Goal: Information Seeking & Learning: Check status

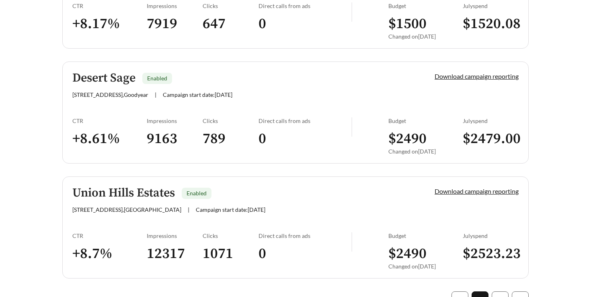
scroll to position [2265, 0]
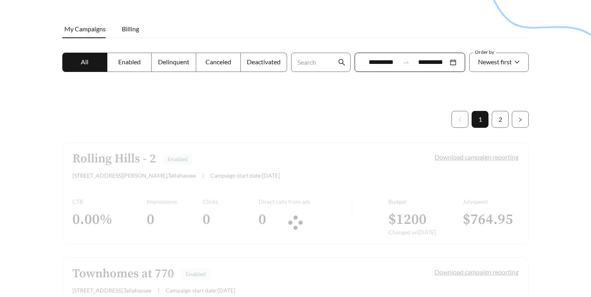
scroll to position [0, 0]
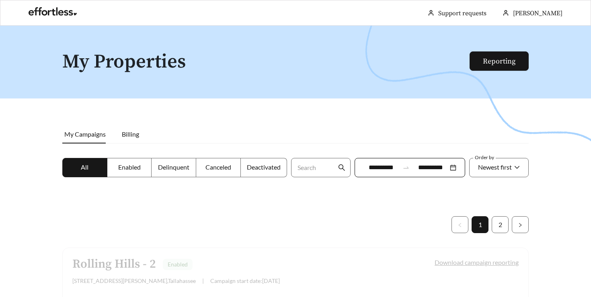
click at [92, 164] on span at bounding box center [85, 168] width 44 height 19
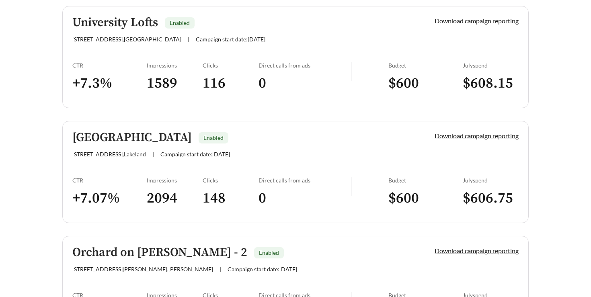
scroll to position [708, 0]
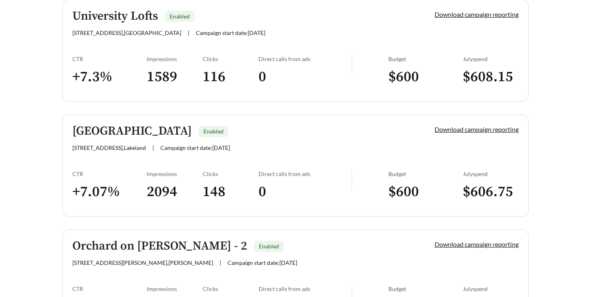
click at [237, 134] on div "Landlake Landing Enabled" at bounding box center [239, 131] width 335 height 13
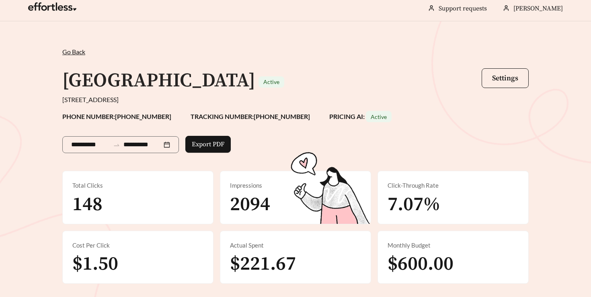
scroll to position [5, 0]
click at [86, 153] on div "**********" at bounding box center [120, 143] width 117 height 42
click at [95, 142] on input "**********" at bounding box center [90, 145] width 39 height 10
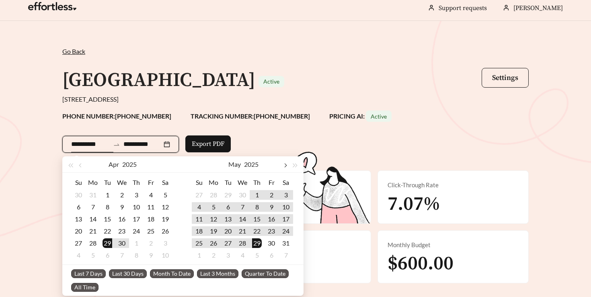
click at [287, 164] on button "button" at bounding box center [285, 164] width 10 height 16
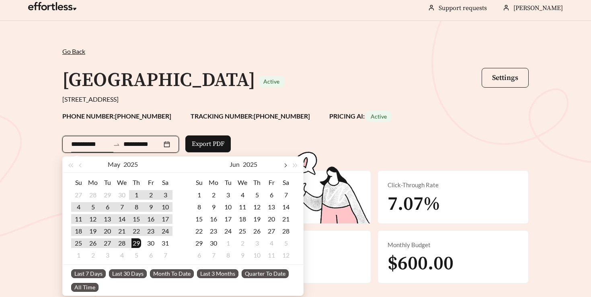
click at [286, 167] on button "button" at bounding box center [285, 164] width 10 height 16
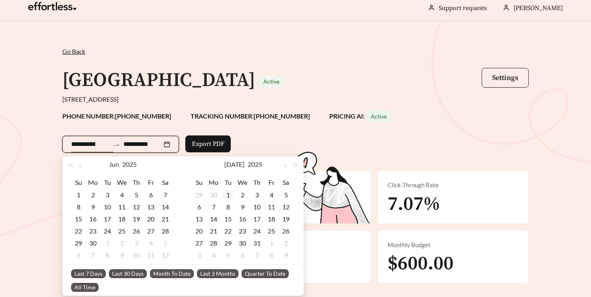
type input "**********"
click at [222, 196] on td "1" at bounding box center [228, 195] width 14 height 12
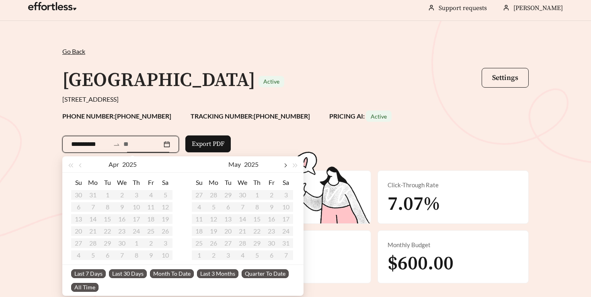
click at [286, 164] on button "button" at bounding box center [285, 164] width 10 height 16
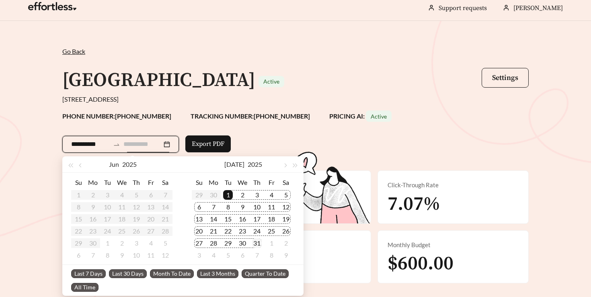
type input "**********"
click at [257, 243] on div "31" at bounding box center [257, 244] width 10 height 10
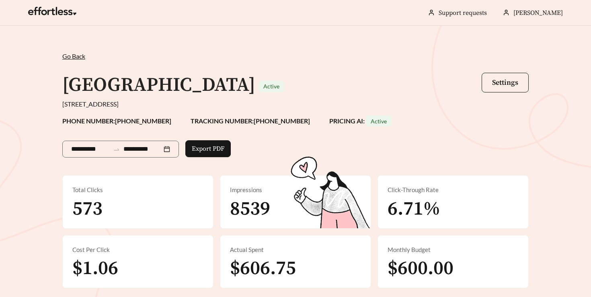
click at [540, 156] on div "**********" at bounding box center [295, 168] width 591 height 285
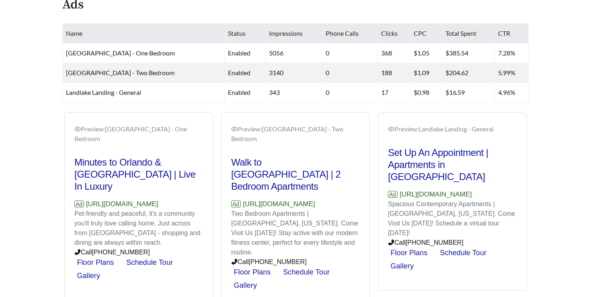
scroll to position [354, 0]
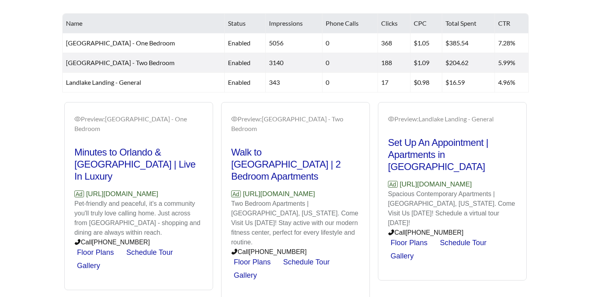
click at [298, 258] on link "Schedule Tour" at bounding box center [306, 262] width 47 height 8
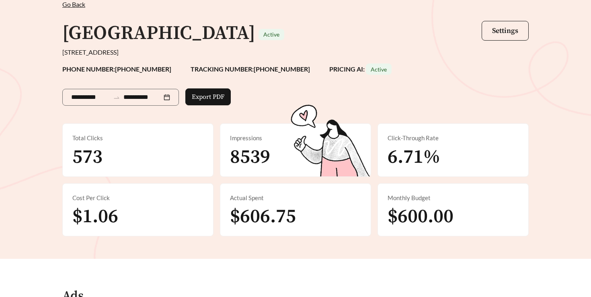
scroll to position [22, 0]
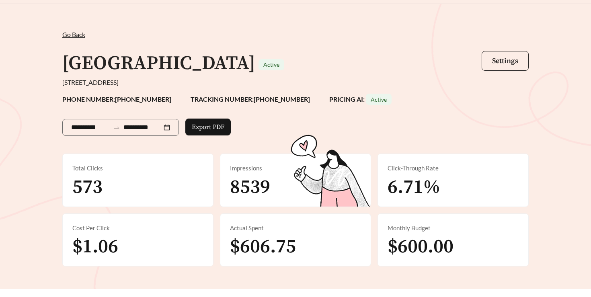
click at [503, 63] on span "Settings" at bounding box center [505, 60] width 26 height 9
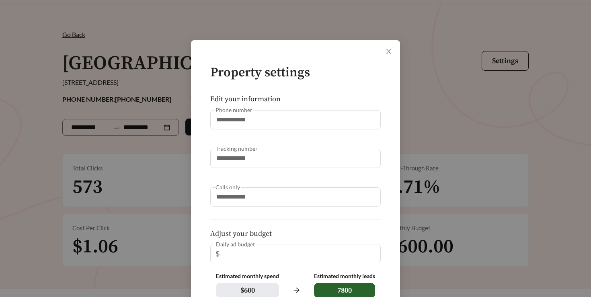
scroll to position [33, 0]
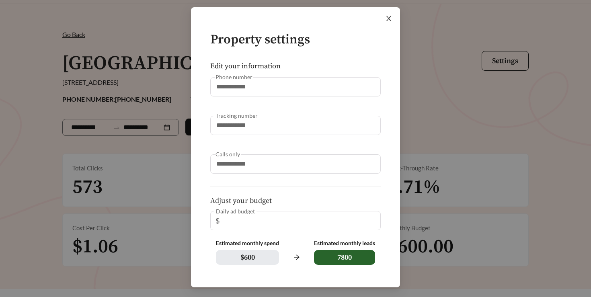
click at [388, 16] on icon "close" at bounding box center [388, 18] width 7 height 7
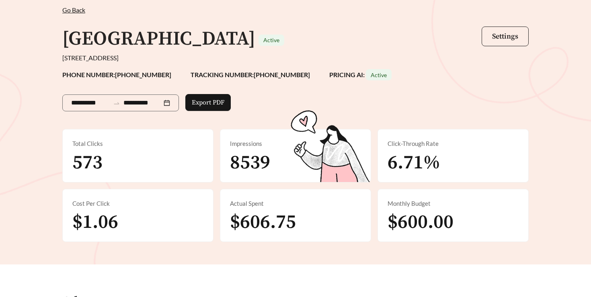
scroll to position [58, 0]
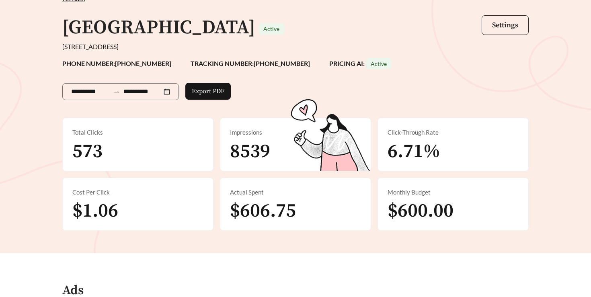
click at [508, 29] on span "Settings" at bounding box center [505, 25] width 26 height 9
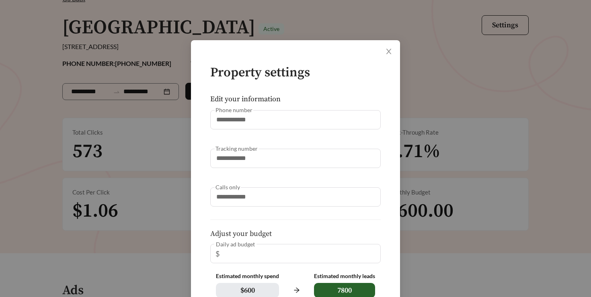
scroll to position [33, 0]
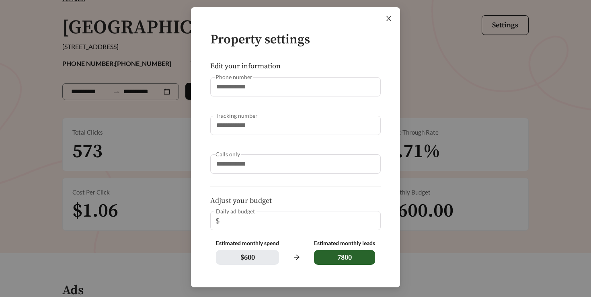
click at [390, 19] on icon "close" at bounding box center [388, 18] width 7 height 7
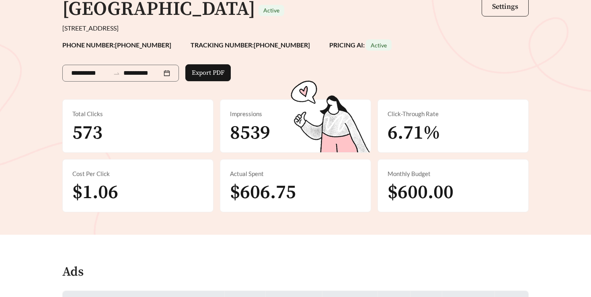
scroll to position [76, 0]
click at [503, 7] on span "Settings" at bounding box center [505, 6] width 26 height 9
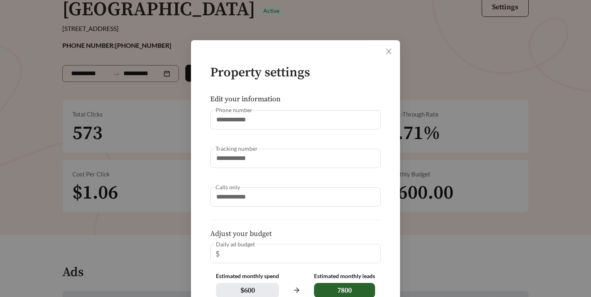
scroll to position [33, 0]
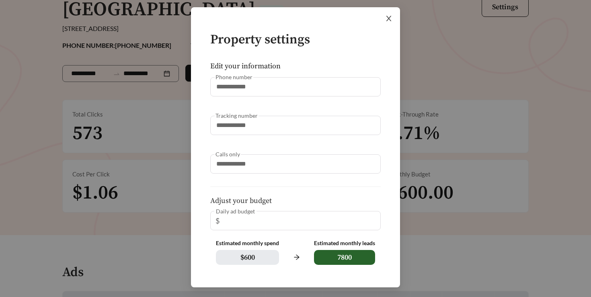
click at [387, 21] on icon "close" at bounding box center [389, 18] width 5 height 5
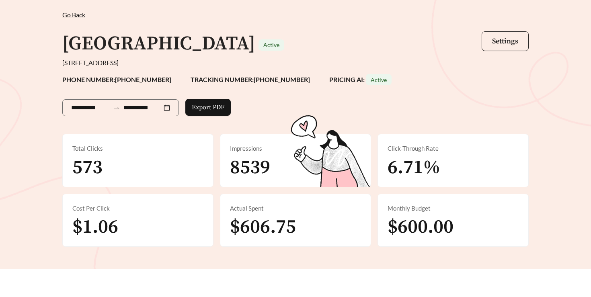
scroll to position [0, 0]
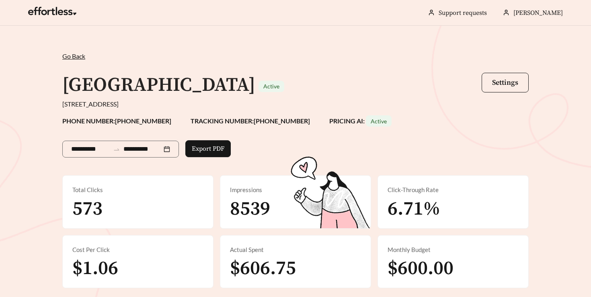
click at [78, 53] on span "Go Back" at bounding box center [73, 56] width 23 height 8
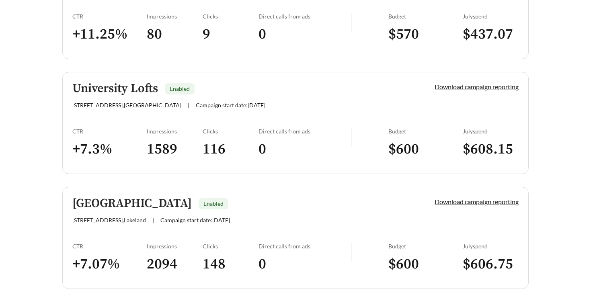
scroll to position [633, 0]
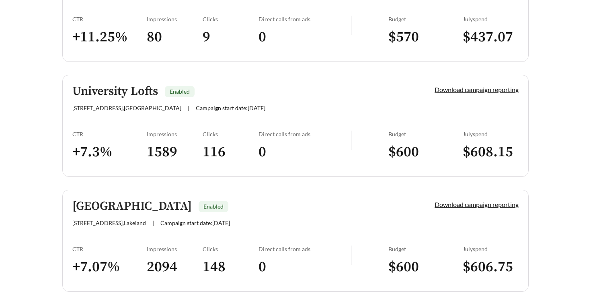
click at [152, 93] on h5 "University Lofts" at bounding box center [115, 91] width 86 height 13
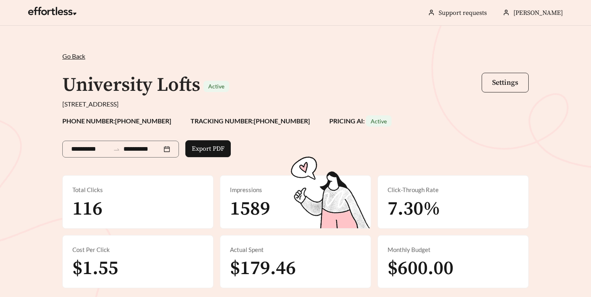
click at [513, 82] on span "Settings" at bounding box center [505, 82] width 26 height 9
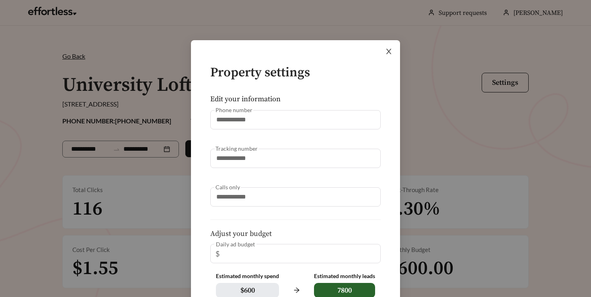
click at [392, 53] on icon "close" at bounding box center [388, 51] width 7 height 7
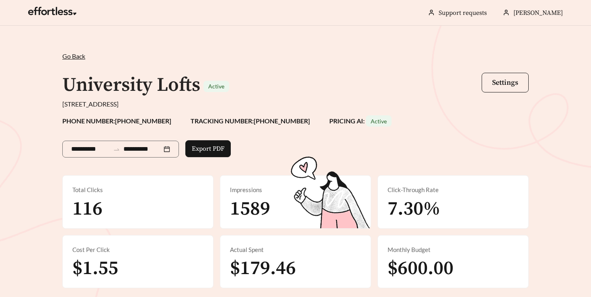
click at [76, 58] on span "Go Back" at bounding box center [73, 56] width 23 height 8
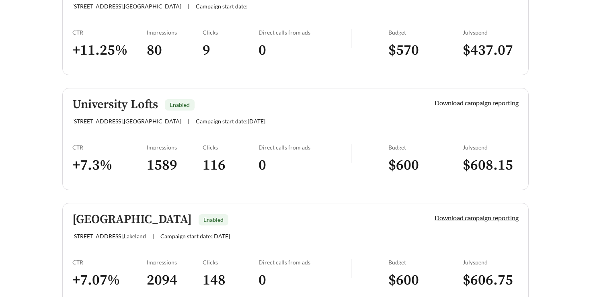
scroll to position [622, 0]
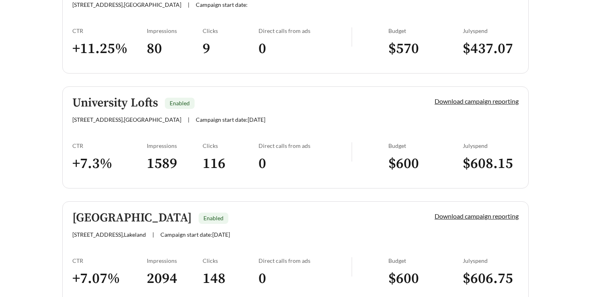
click at [120, 218] on h5 "[GEOGRAPHIC_DATA]" at bounding box center [131, 218] width 119 height 13
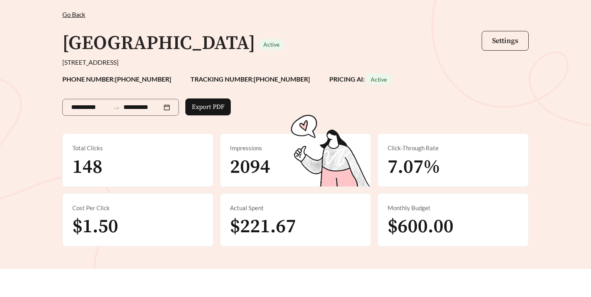
click at [521, 38] on button "Settings" at bounding box center [505, 41] width 47 height 20
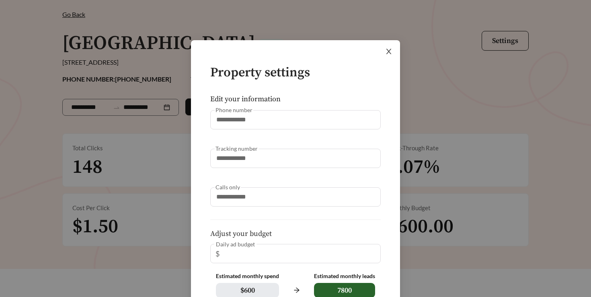
click at [390, 50] on icon "close" at bounding box center [388, 51] width 7 height 7
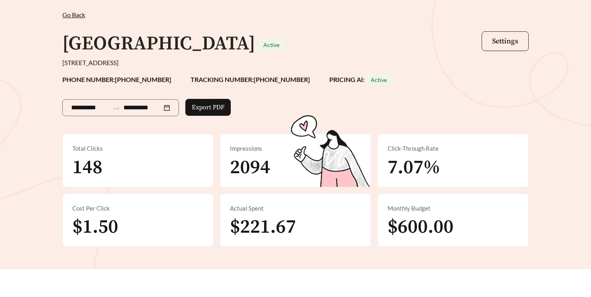
scroll to position [55, 0]
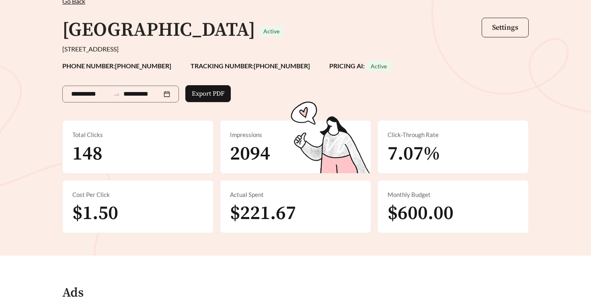
click at [513, 29] on span "Settings" at bounding box center [505, 27] width 26 height 9
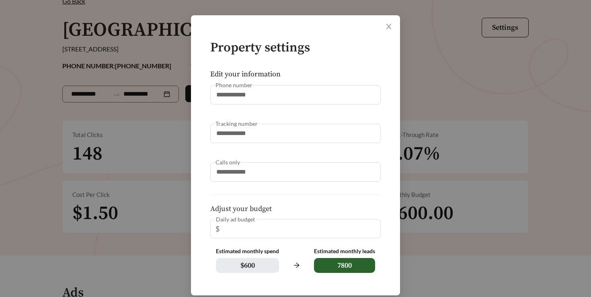
scroll to position [33, 0]
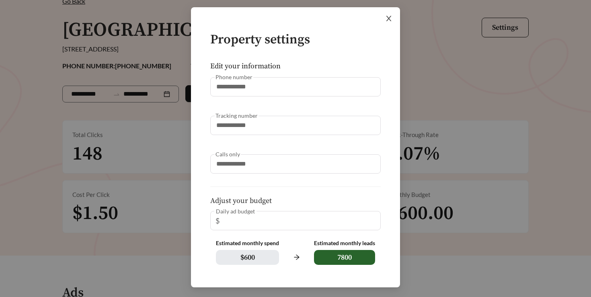
click at [389, 19] on icon "close" at bounding box center [388, 18] width 7 height 7
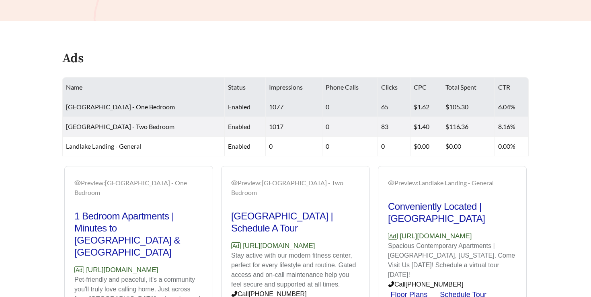
scroll to position [290, 0]
click at [362, 104] on td "0" at bounding box center [351, 107] width 56 height 20
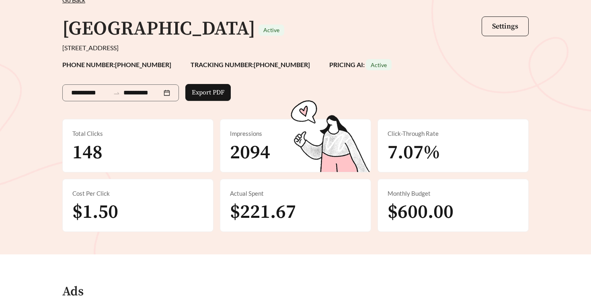
scroll to position [0, 0]
